Goal: Task Accomplishment & Management: Use online tool/utility

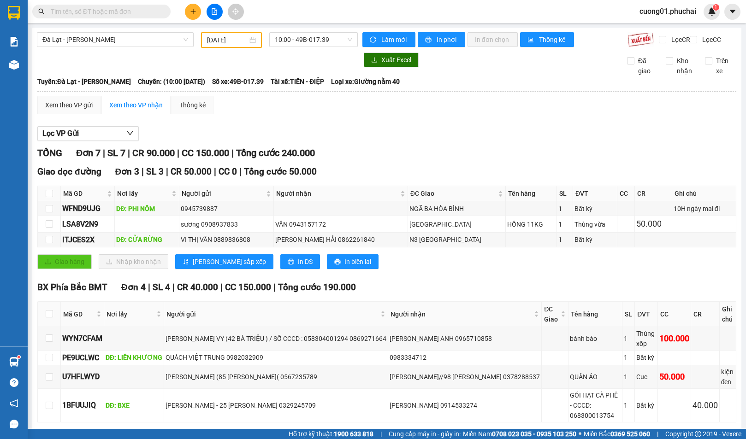
click at [143, 11] on input "text" at bounding box center [105, 11] width 109 height 10
paste input "0867604579"
type input "0867604579"
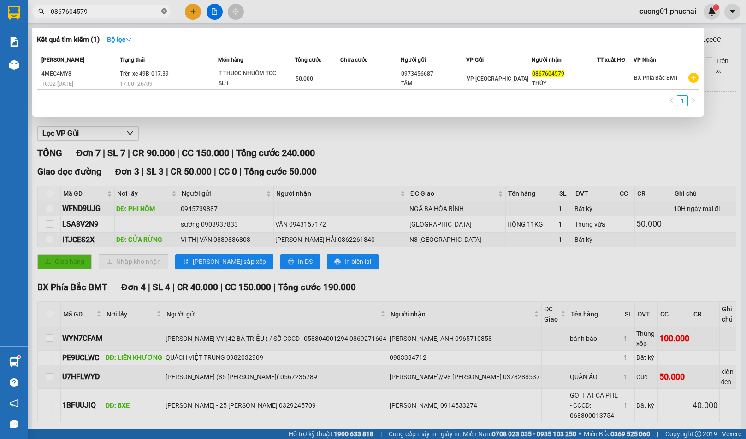
click at [163, 12] on icon "close-circle" at bounding box center [164, 11] width 6 height 6
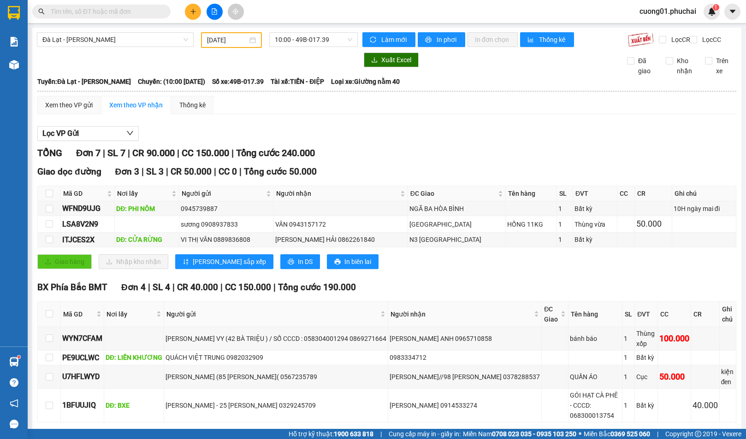
click at [129, 12] on input "text" at bounding box center [105, 11] width 109 height 10
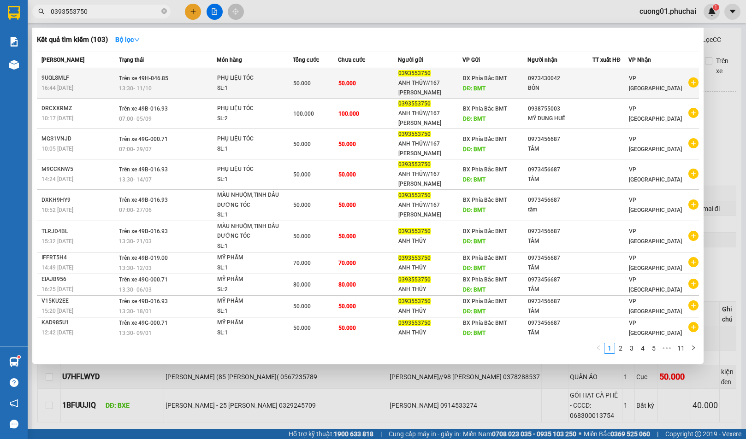
type input "0393553750"
click at [373, 78] on td "50.000" at bounding box center [368, 83] width 60 height 30
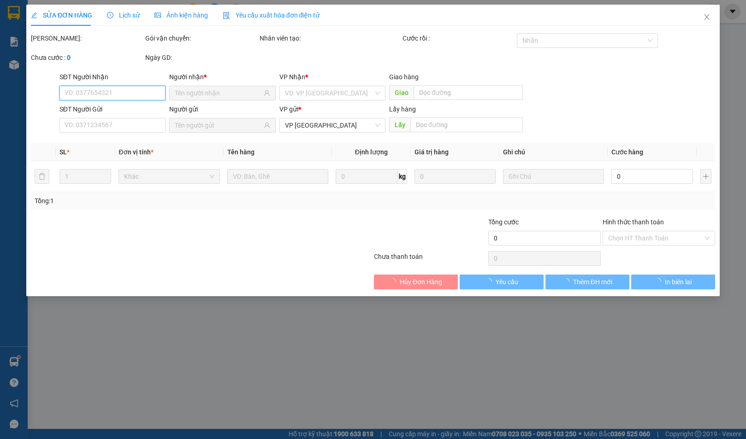
type input "0973430042"
type input "BÔN"
type input "0393553750"
type input "ANH THỦY//167 [PERSON_NAME]"
type input "BMT"
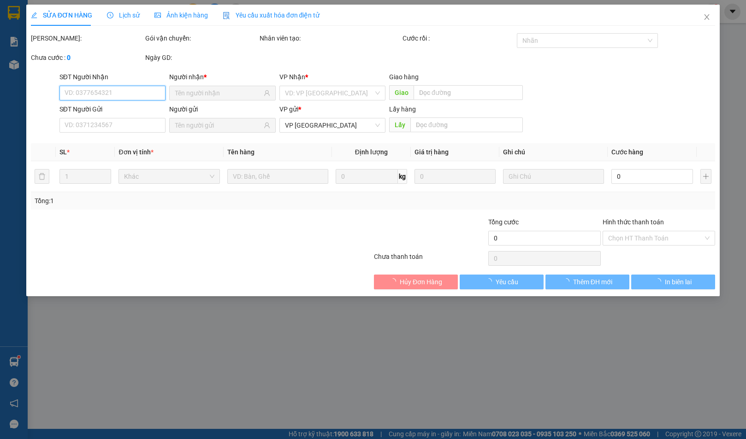
type input "50.000"
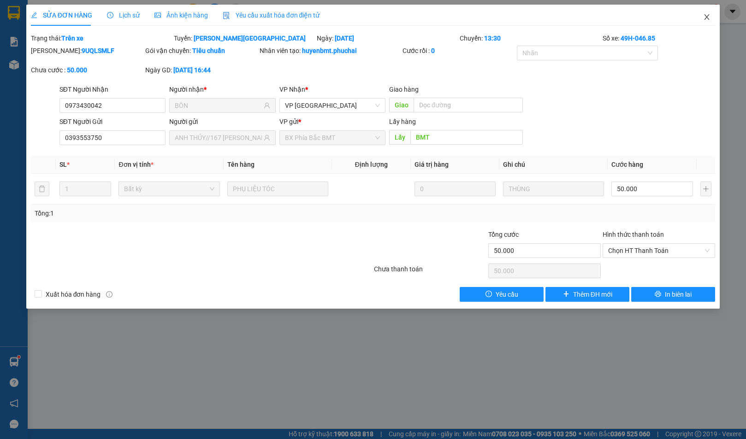
click at [708, 18] on icon "close" at bounding box center [706, 16] width 7 height 7
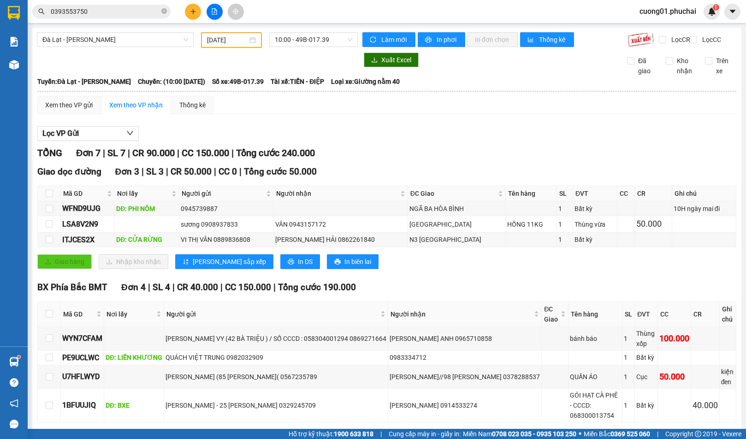
click at [493, 135] on div "Lọc VP Gửi" at bounding box center [386, 133] width 699 height 15
click at [452, 142] on div "Lọc VP Gửi" at bounding box center [386, 133] width 699 height 15
